Goal: Information Seeking & Learning: Find specific fact

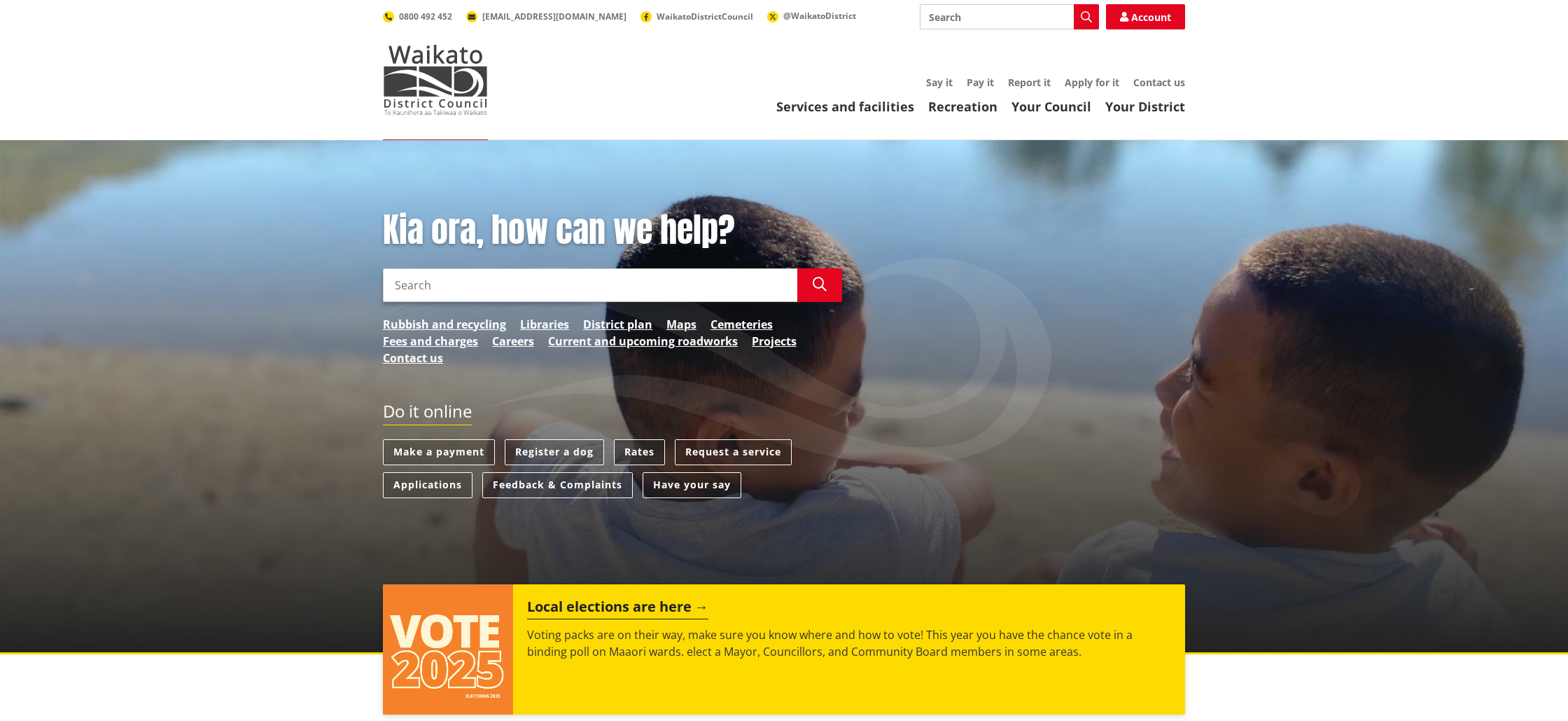
click at [639, 455] on link "Rates" at bounding box center [639, 452] width 51 height 26
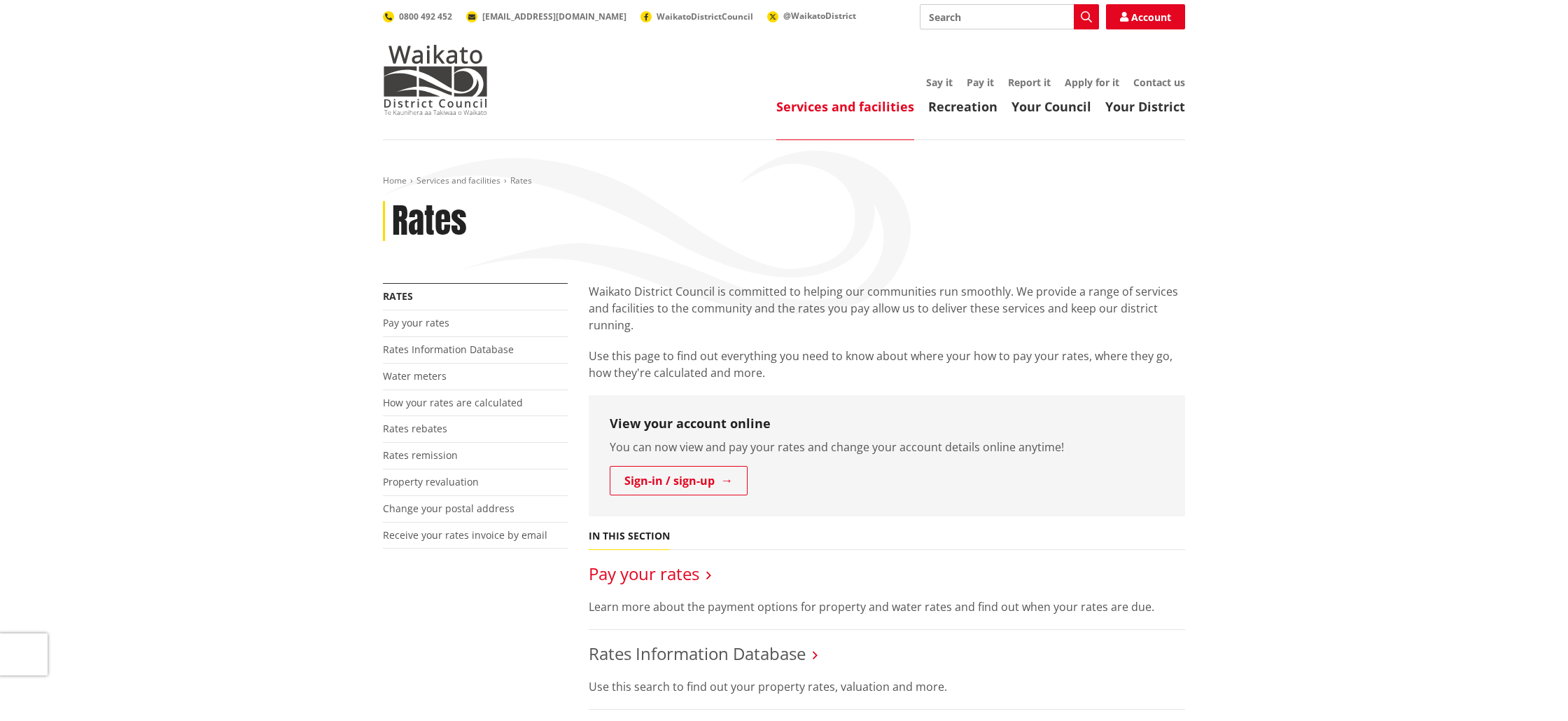
click at [676, 573] on link "Pay your rates" at bounding box center [644, 574] width 110 height 23
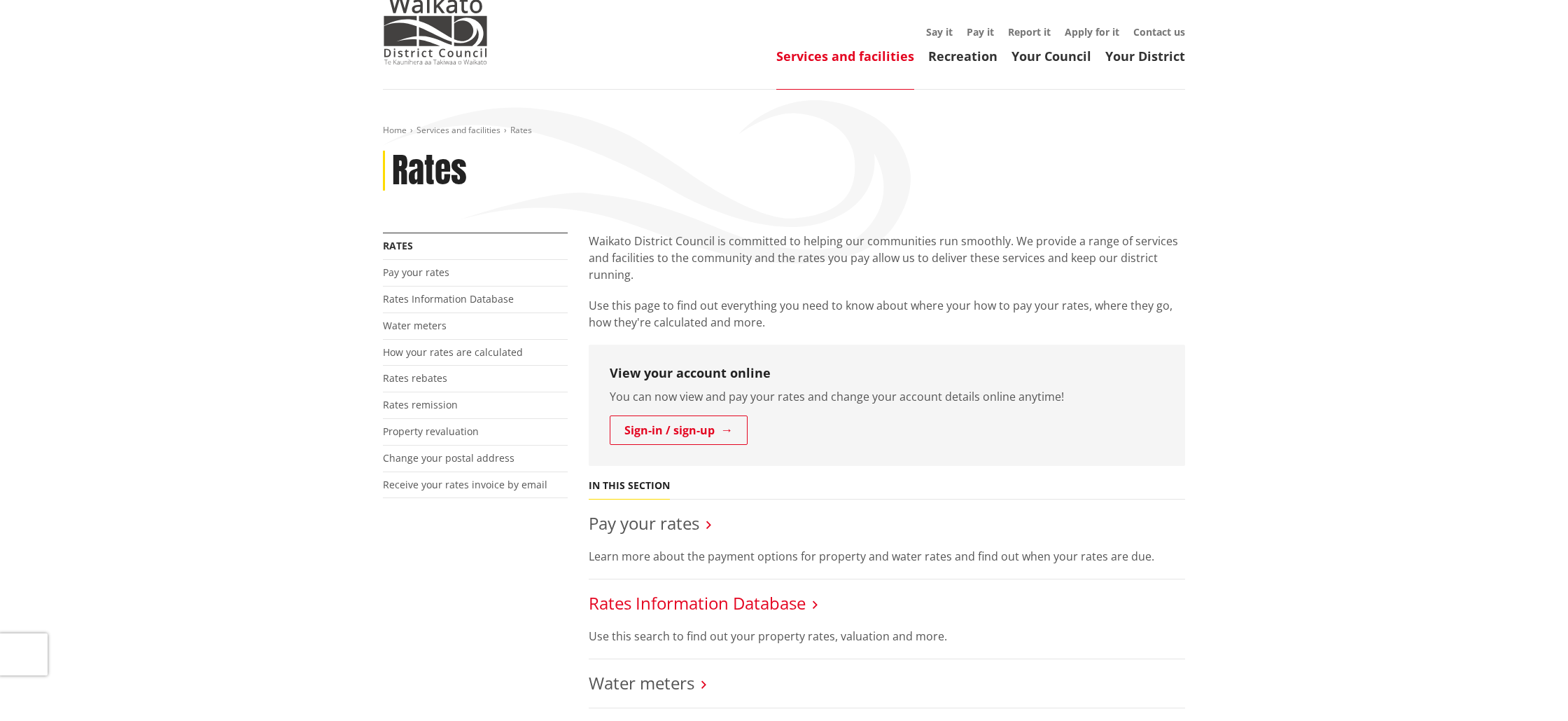
scroll to position [54, 0]
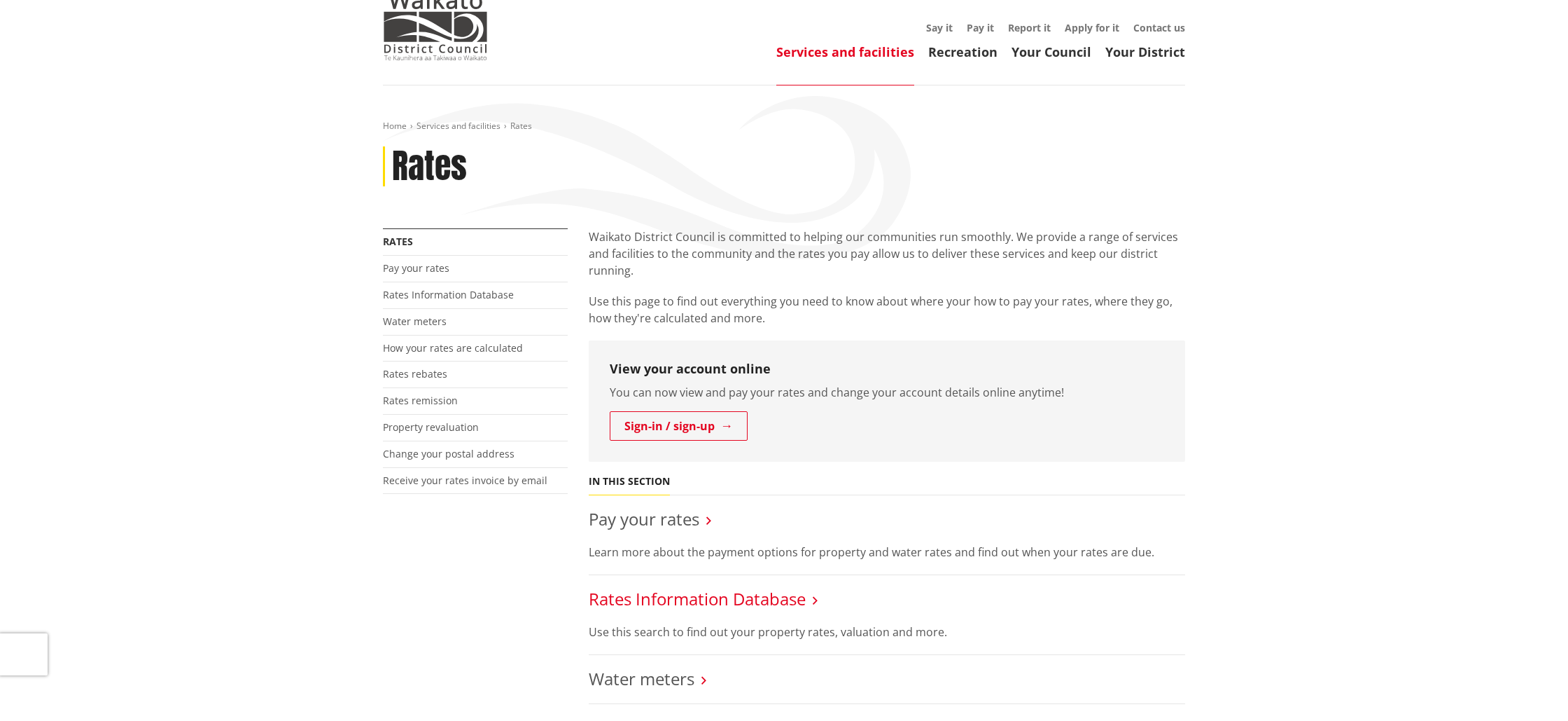
click at [785, 600] on link "Rates Information Database" at bounding box center [697, 598] width 217 height 23
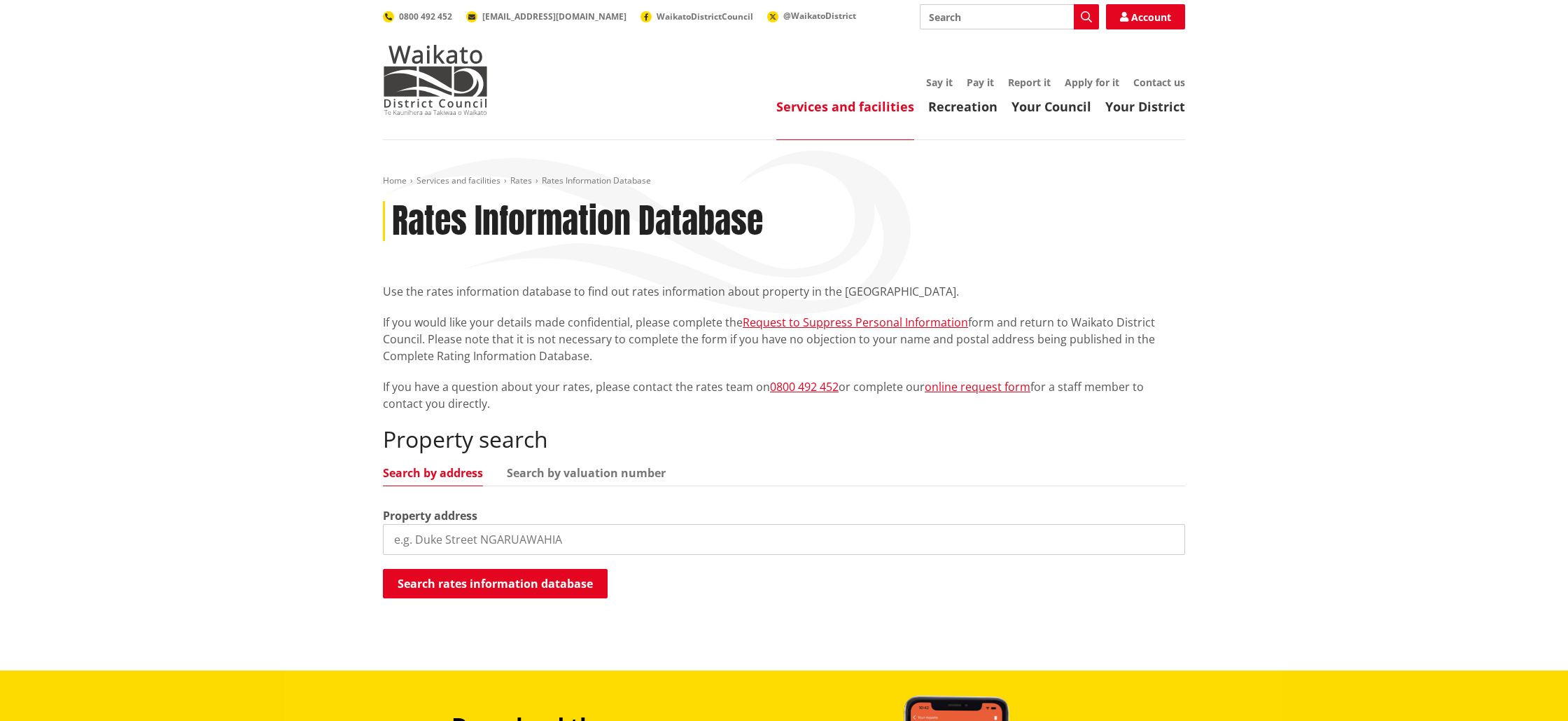
click at [750, 537] on input "search" at bounding box center [784, 539] width 803 height 30
type input "6"
type input "51b bridle creek"
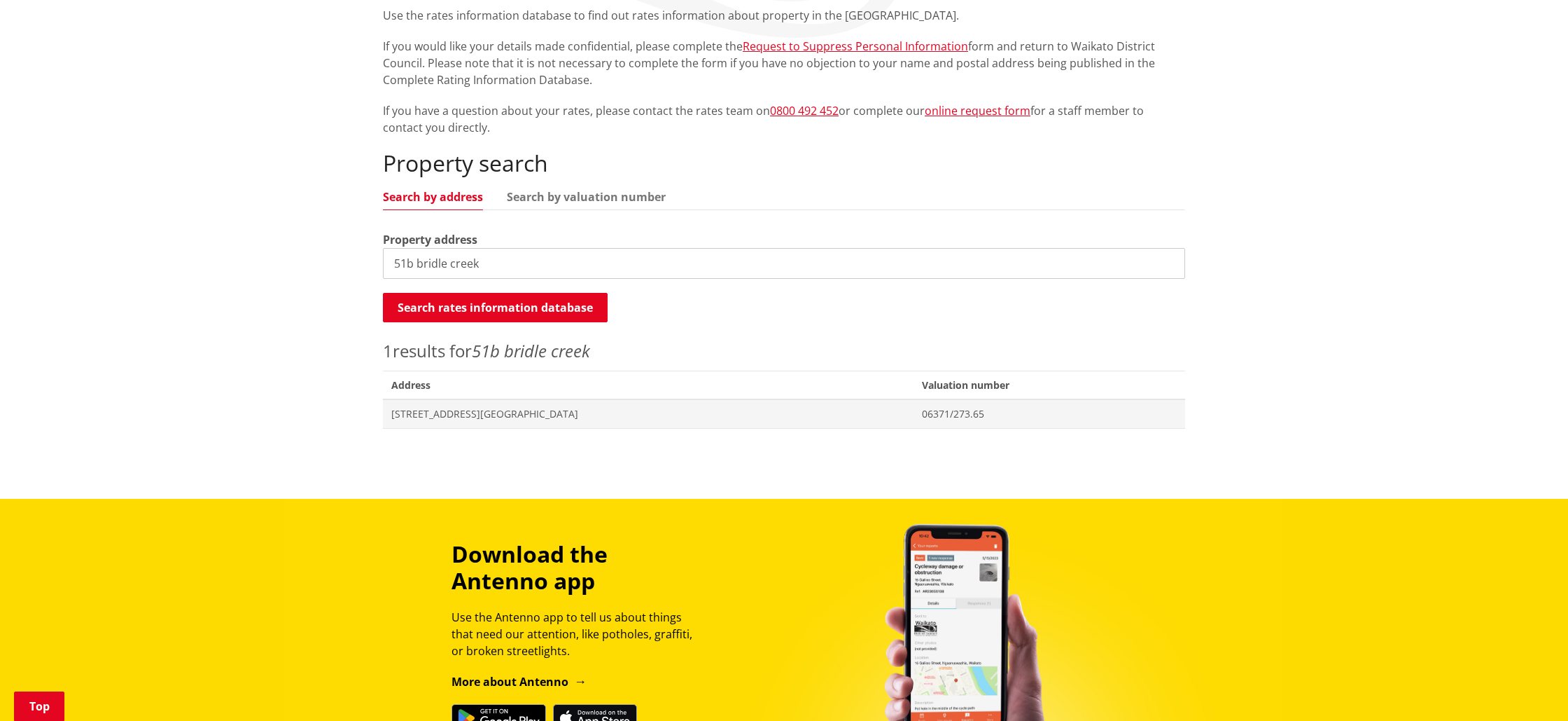
scroll to position [299, 0]
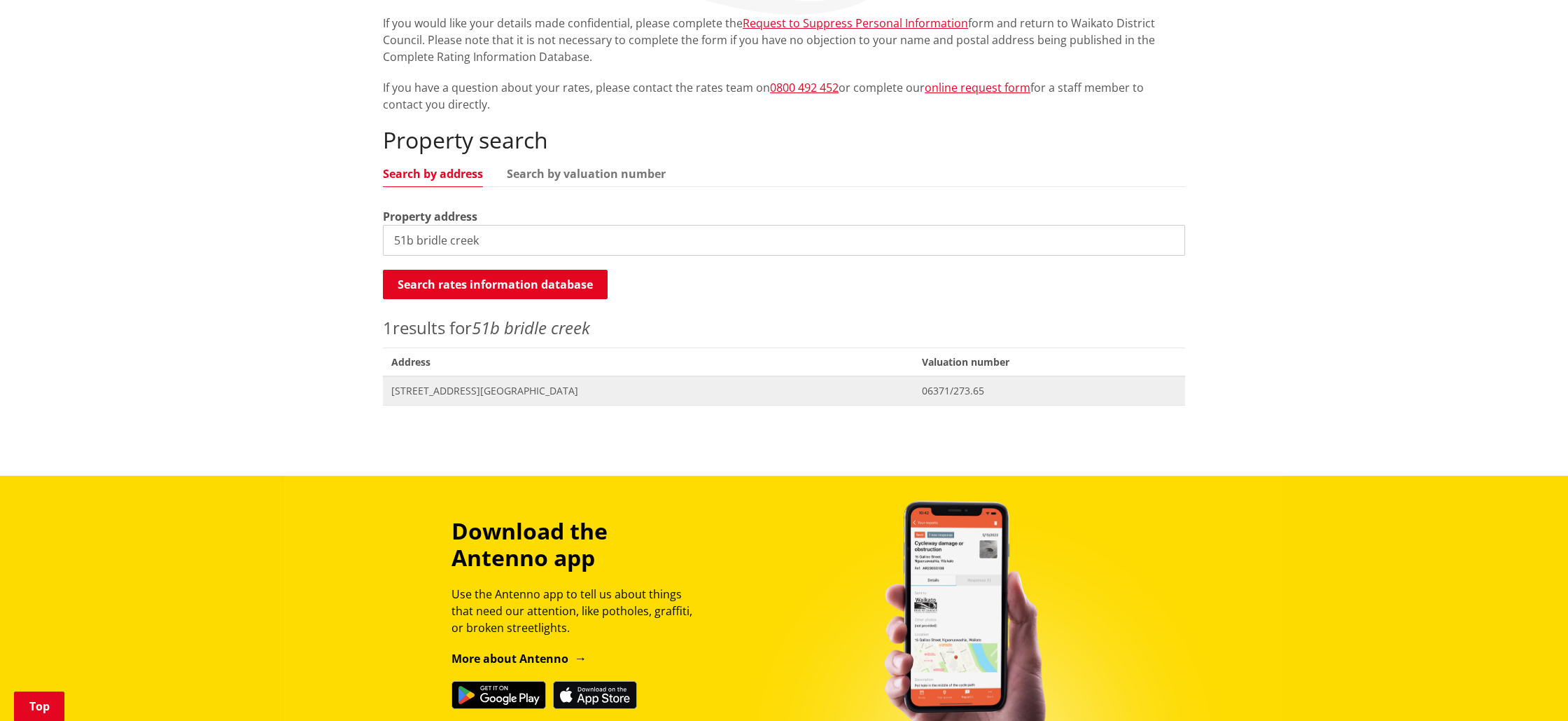
click at [434, 388] on span "[STREET_ADDRESS][GEOGRAPHIC_DATA]" at bounding box center [648, 391] width 514 height 14
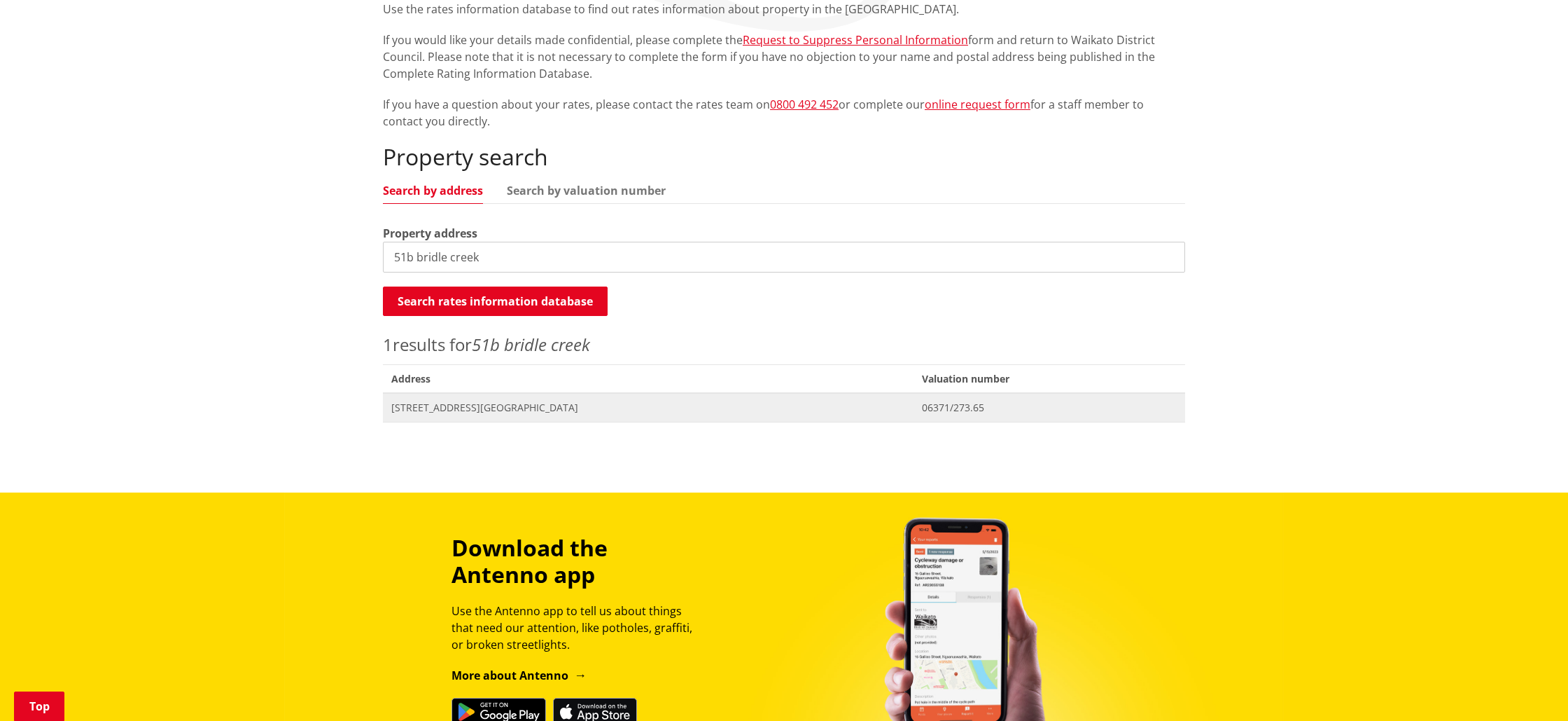
scroll to position [280, 0]
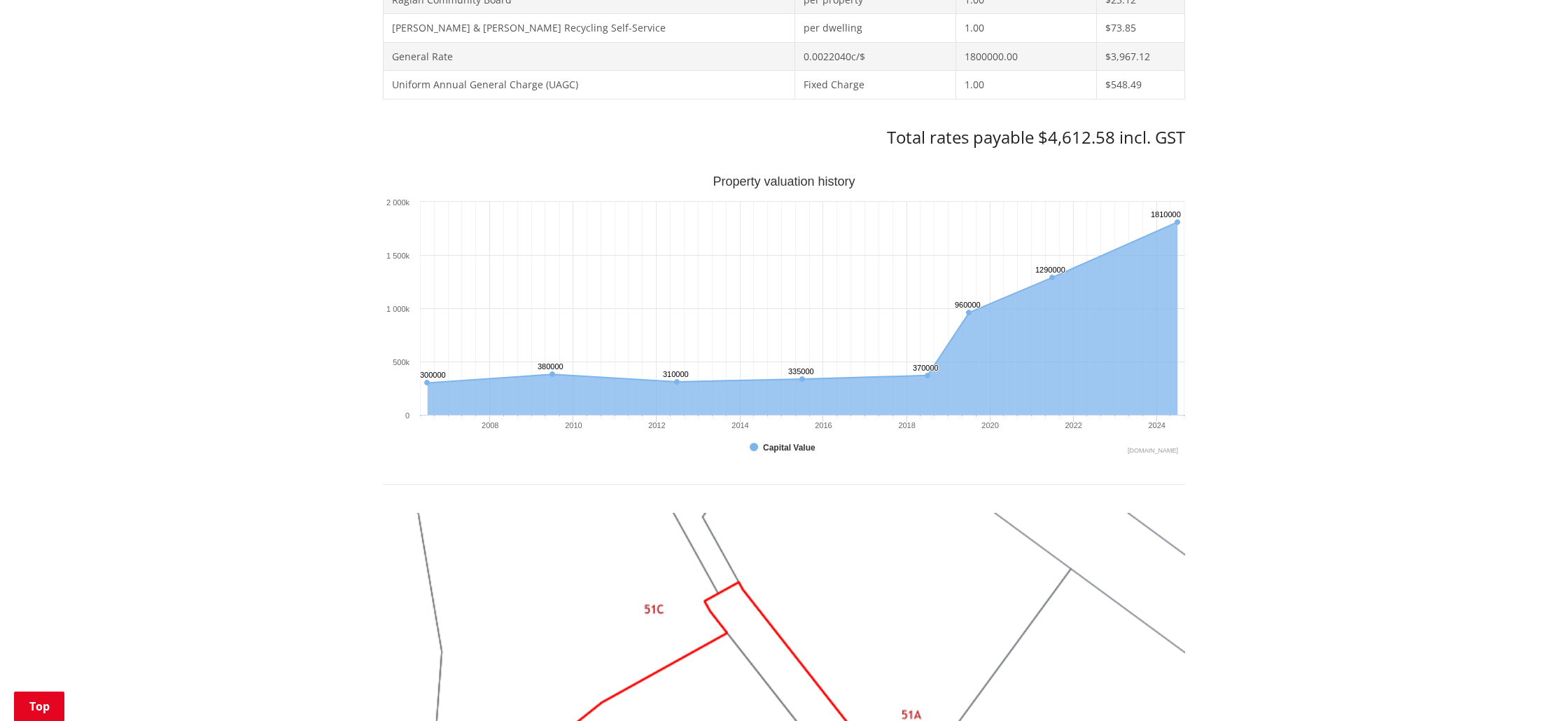
scroll to position [708, 0]
